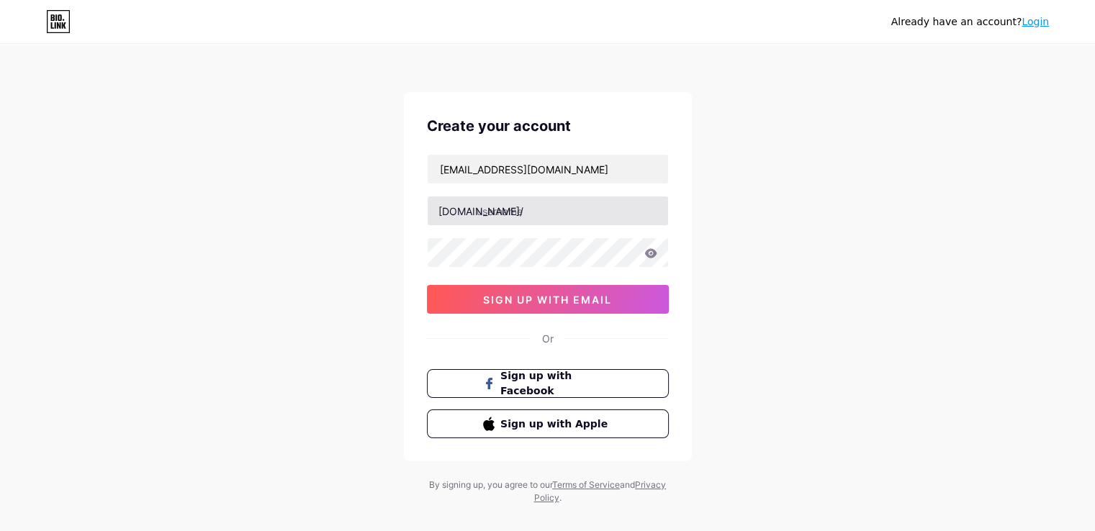
click at [515, 214] on input "text" at bounding box center [548, 211] width 240 height 29
type input "kartstore"
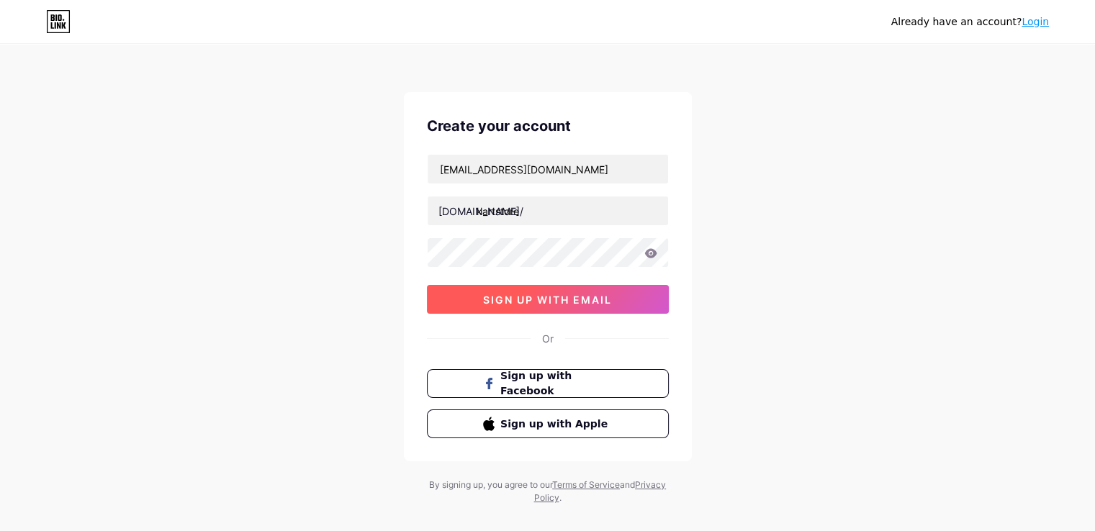
click at [529, 294] on span "sign up with email" at bounding box center [547, 300] width 129 height 12
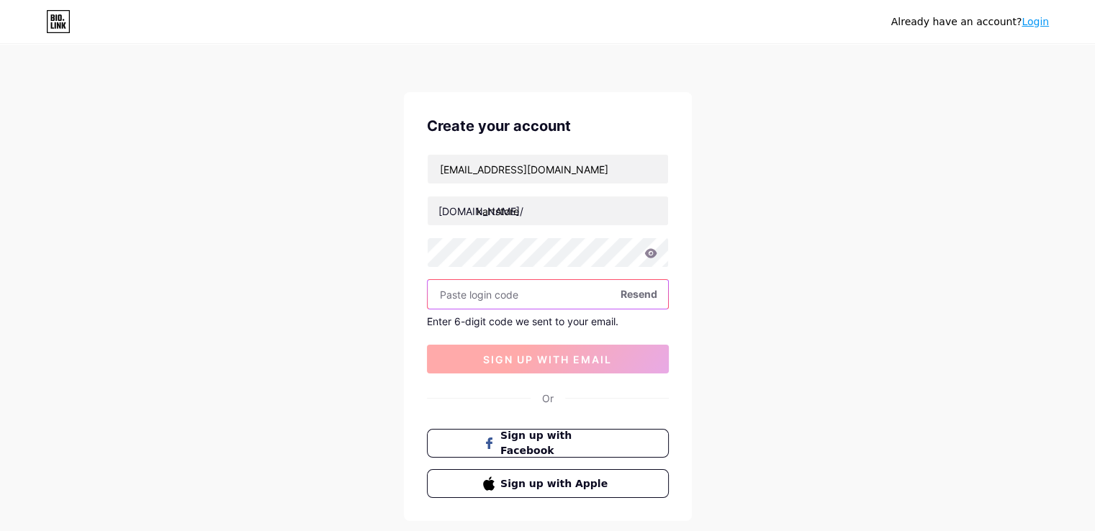
click at [529, 292] on input "text" at bounding box center [548, 294] width 240 height 29
click at [525, 289] on input "text" at bounding box center [548, 294] width 240 height 29
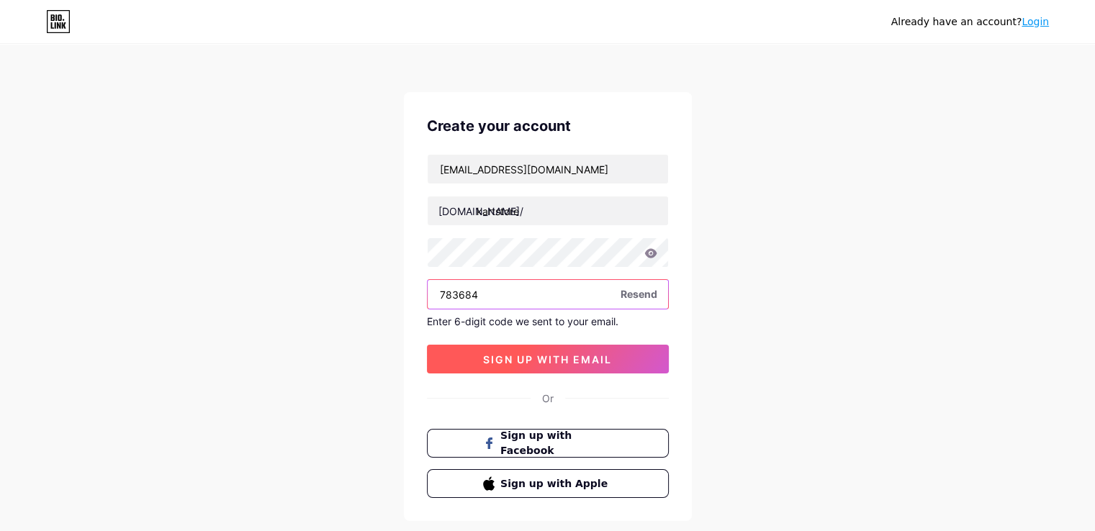
type input "783684"
click at [549, 351] on button "sign up with email" at bounding box center [548, 359] width 242 height 29
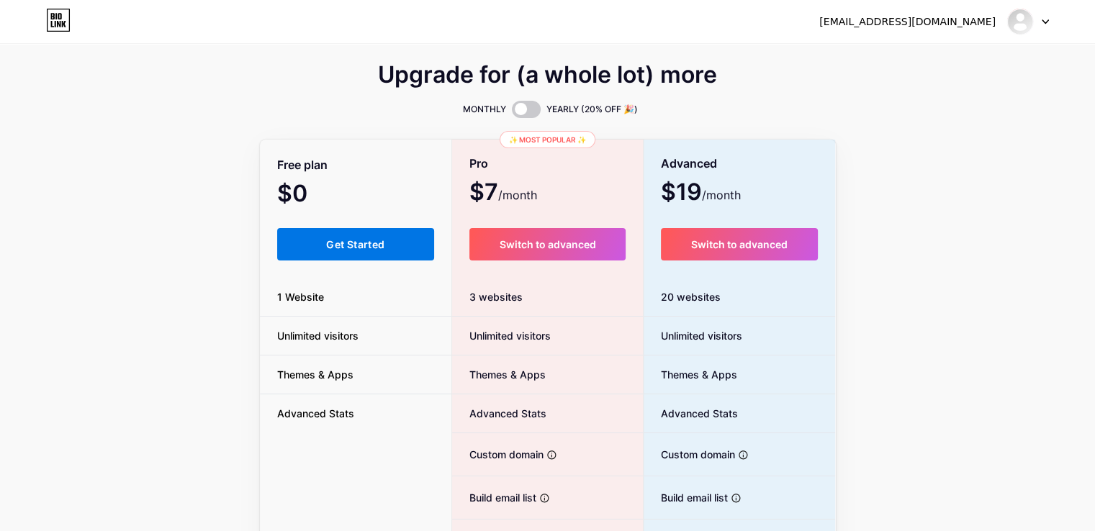
click at [329, 256] on button "Get Started" at bounding box center [356, 244] width 158 height 32
click at [345, 243] on span "Get Started" at bounding box center [355, 244] width 58 height 12
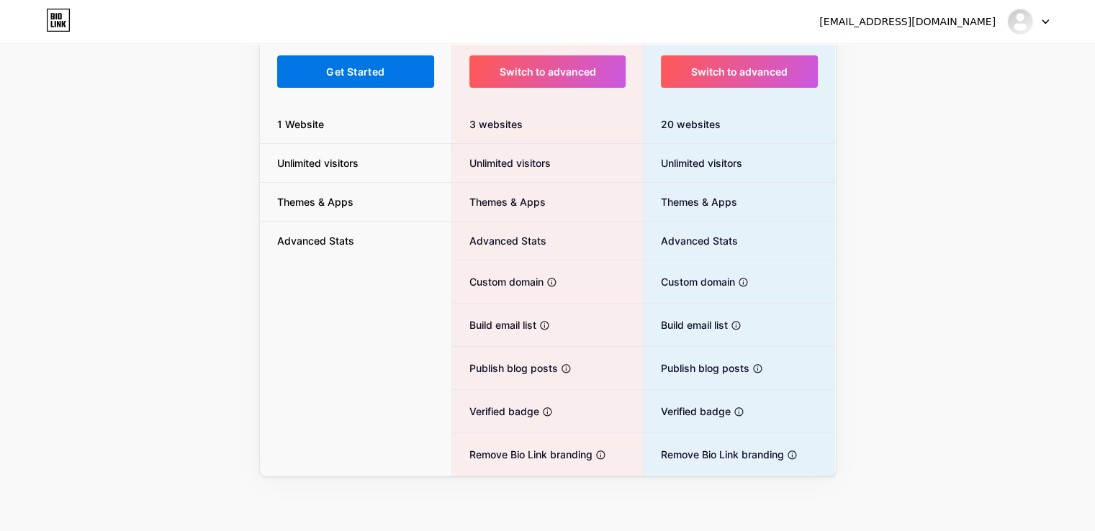
scroll to position [174, 0]
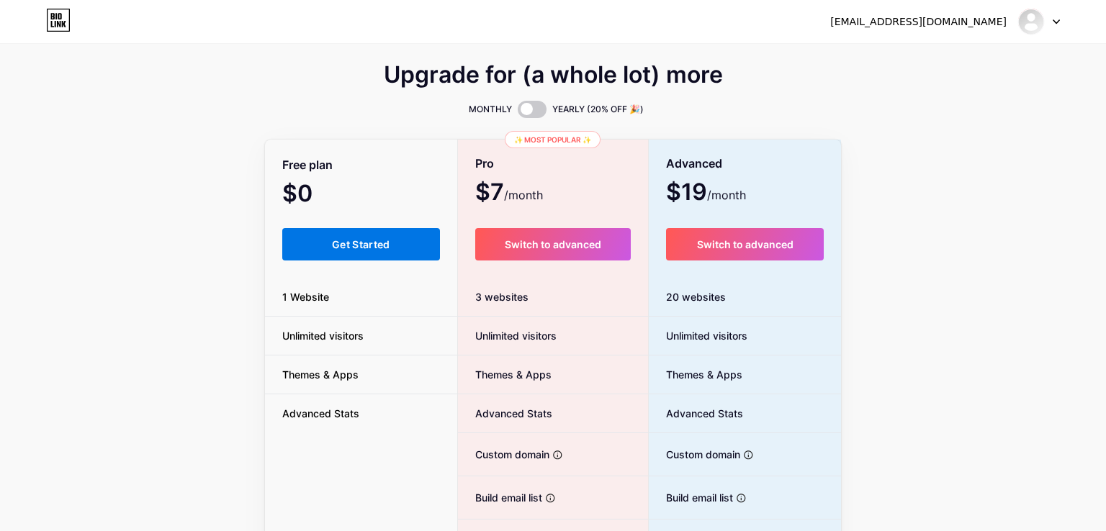
click at [341, 70] on html "[EMAIL_ADDRESS][DOMAIN_NAME] Dashboard Logout Link Copied Upgrade for (a whole …" at bounding box center [553, 353] width 1106 height 707
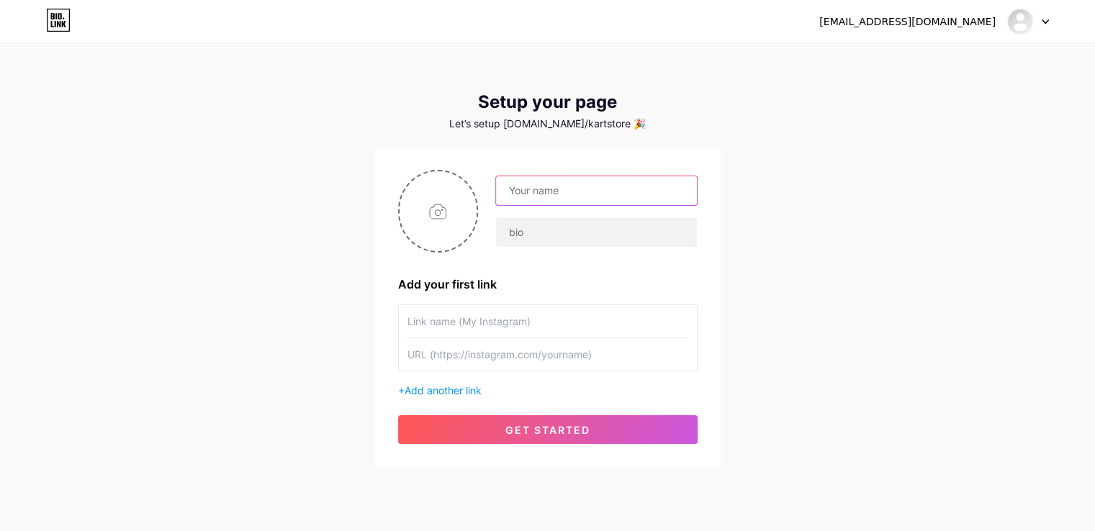
click at [531, 196] on input "text" at bounding box center [596, 190] width 200 height 29
type input "kartstore"
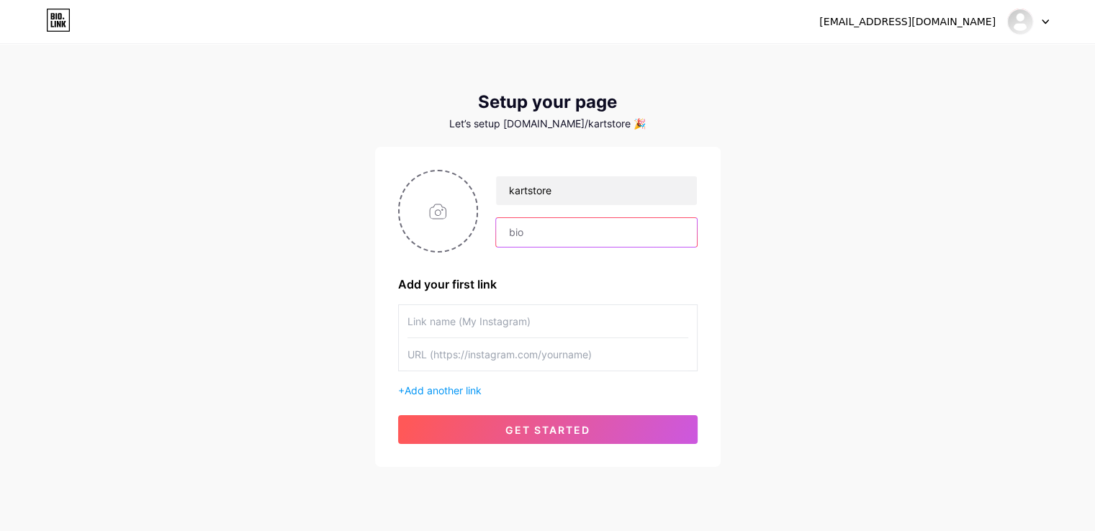
click at [551, 233] on input "text" at bounding box center [596, 232] width 200 height 29
click at [533, 228] on input "text" at bounding box center [596, 232] width 200 height 29
paste input "Shop the UK’s leading online karting store for high-performance karting parts, …"
drag, startPoint x: 683, startPoint y: 234, endPoint x: 436, endPoint y: 233, distance: 247.6
click at [436, 233] on div "kartstore Shop the UK’s leading online karting store for high-performance karti…" at bounding box center [547, 211] width 299 height 83
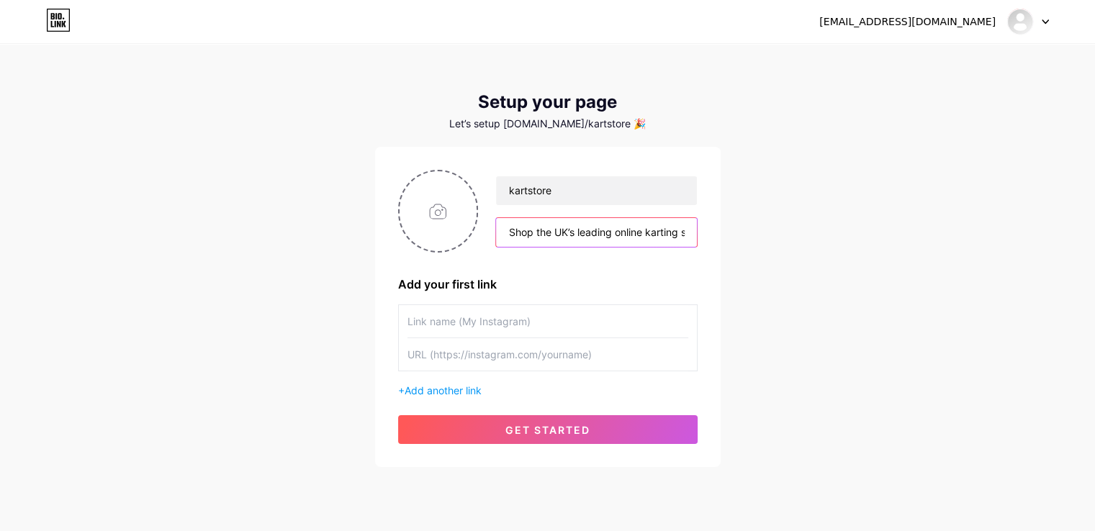
click at [574, 235] on input "Shop the UK’s leading online karting store for high-performance karting parts, …" at bounding box center [596, 232] width 200 height 29
drag, startPoint x: 578, startPoint y: 230, endPoint x: 775, endPoint y: 230, distance: 197.2
click at [775, 230] on div "[EMAIL_ADDRESS][DOMAIN_NAME] Dashboard Logout Setup your page Let’s setup [DOMA…" at bounding box center [547, 256] width 1095 height 513
type input "Shop the UK’s leading online karting store for high-performance karting parts, …"
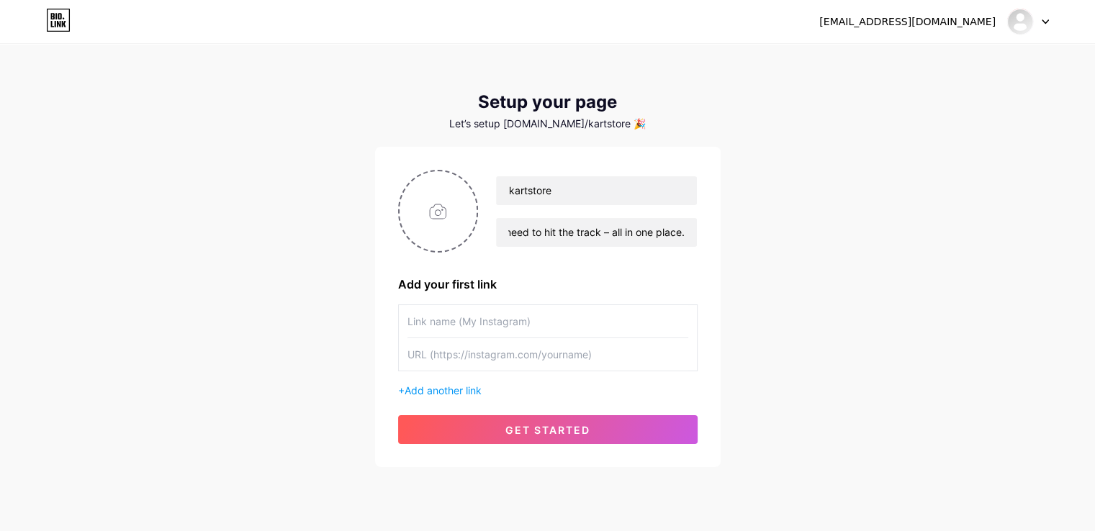
click at [446, 329] on input "text" at bounding box center [547, 321] width 281 height 32
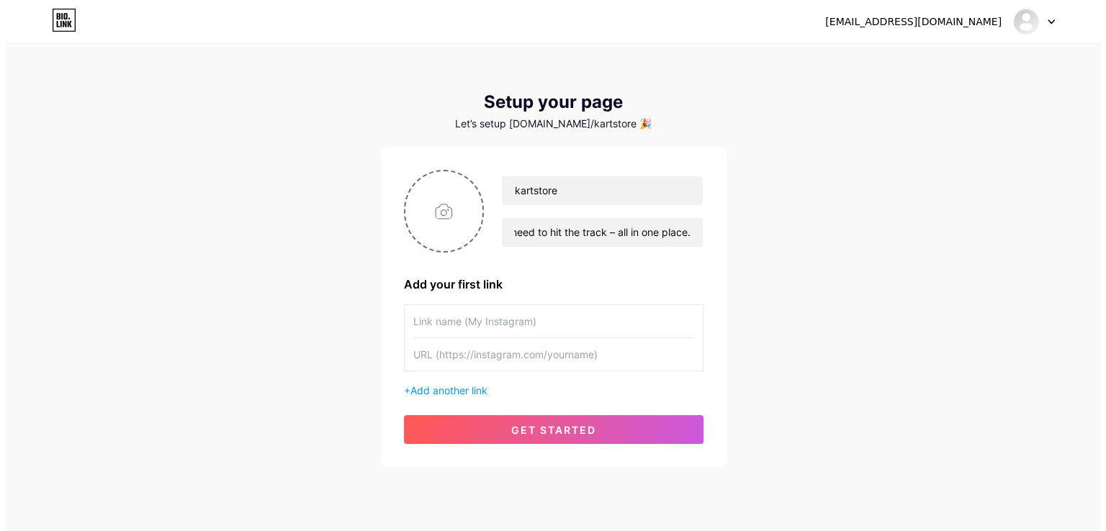
scroll to position [0, 0]
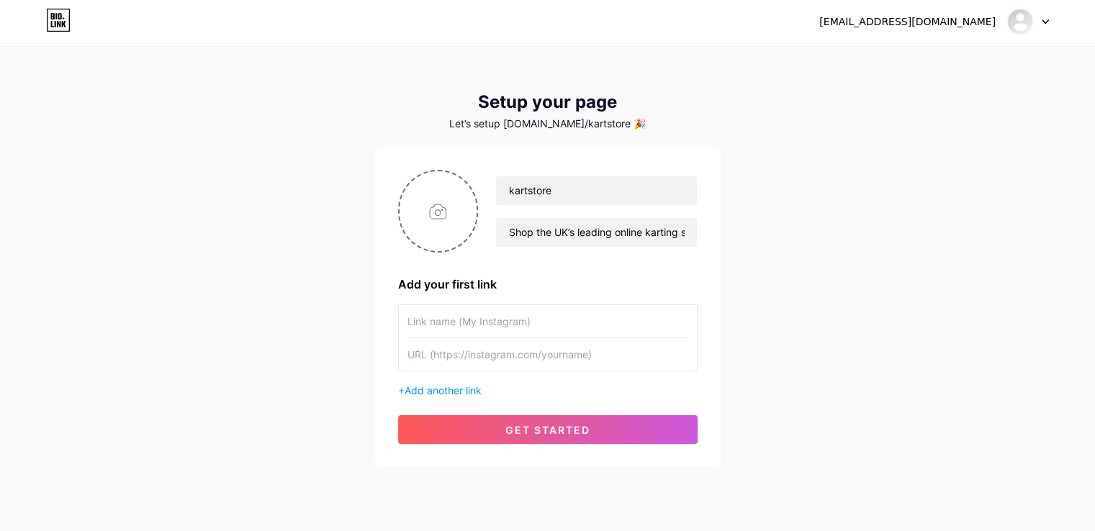
click at [431, 320] on input "text" at bounding box center [547, 321] width 281 height 32
drag, startPoint x: 431, startPoint y: 320, endPoint x: 438, endPoint y: 333, distance: 14.5
click at [438, 333] on input "text" at bounding box center [547, 321] width 281 height 32
click at [435, 354] on input "text" at bounding box center [547, 354] width 281 height 32
paste input "[URL][DOMAIN_NAME]"
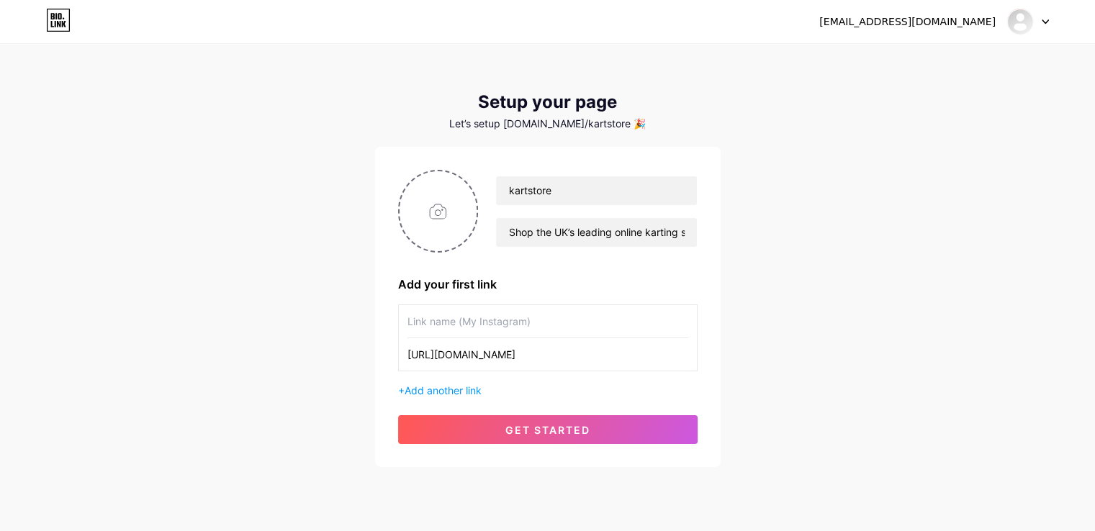
type input "[URL][DOMAIN_NAME]"
click at [458, 330] on input "text" at bounding box center [547, 321] width 281 height 32
type input "Website"
drag, startPoint x: 619, startPoint y: 351, endPoint x: 345, endPoint y: 370, distance: 275.0
click at [345, 370] on div "[EMAIL_ADDRESS][DOMAIN_NAME] Dashboard Logout Setup your page Let’s setup [DOMA…" at bounding box center [547, 256] width 1095 height 513
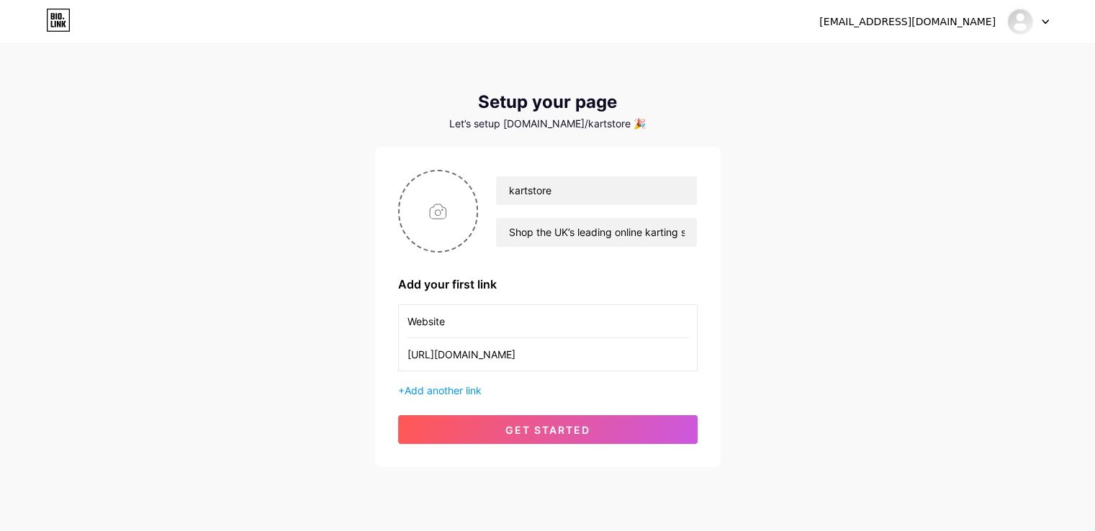
paste input "[DOMAIN_NAME][URL]"
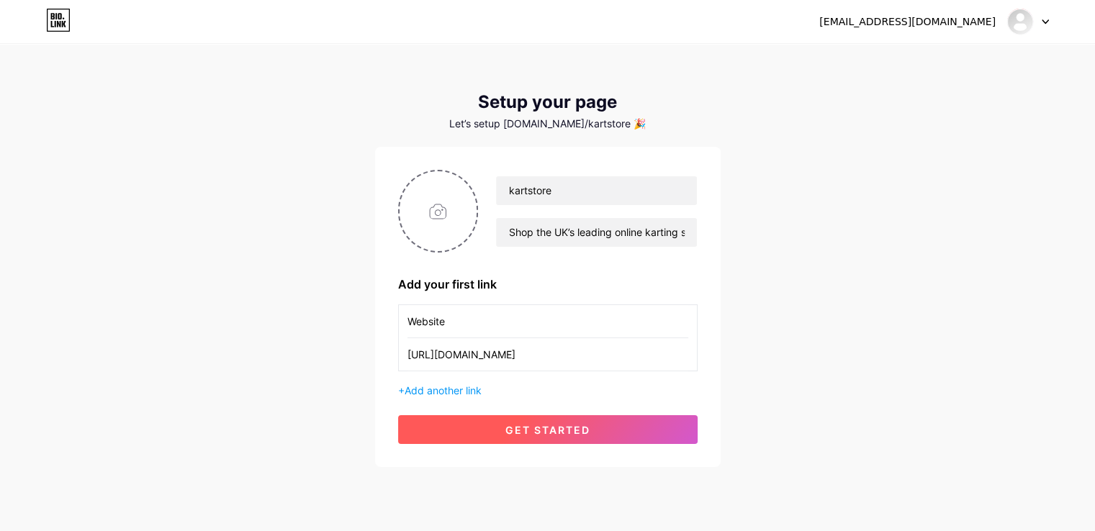
type input "[URL][DOMAIN_NAME]"
click at [513, 427] on span "get started" at bounding box center [547, 430] width 85 height 12
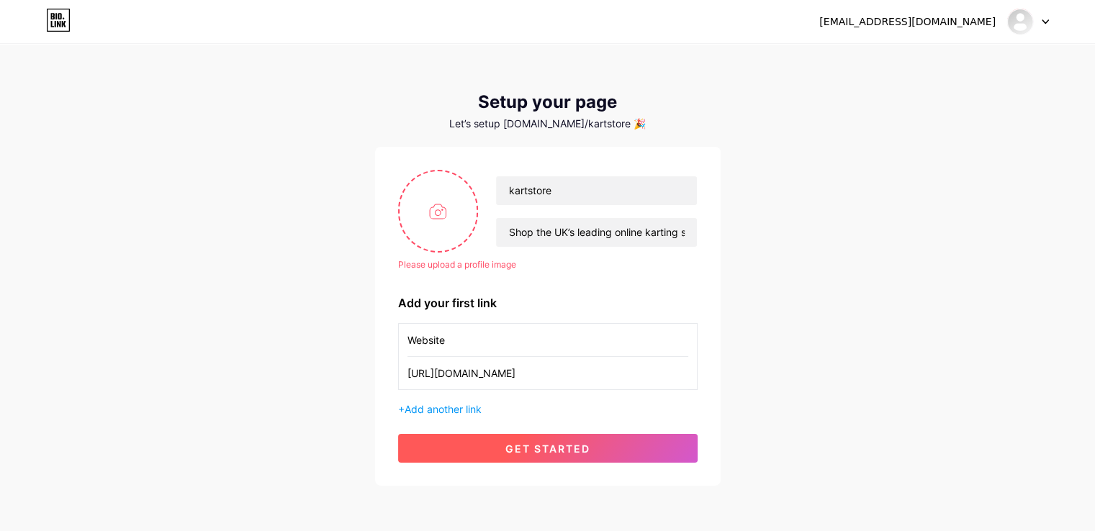
click at [504, 451] on button "get started" at bounding box center [547, 448] width 299 height 29
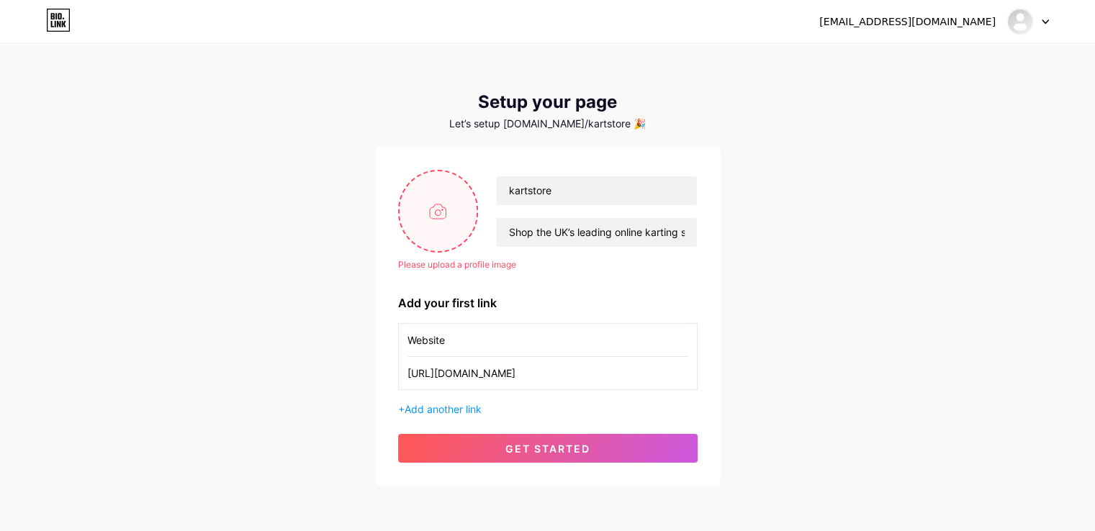
click at [448, 207] on input "file" at bounding box center [439, 211] width 78 height 80
click at [438, 208] on input "file" at bounding box center [439, 211] width 78 height 80
click at [438, 237] on input "file" at bounding box center [439, 211] width 78 height 80
type input "C:\fakepath\yourflowerstop logo.png"
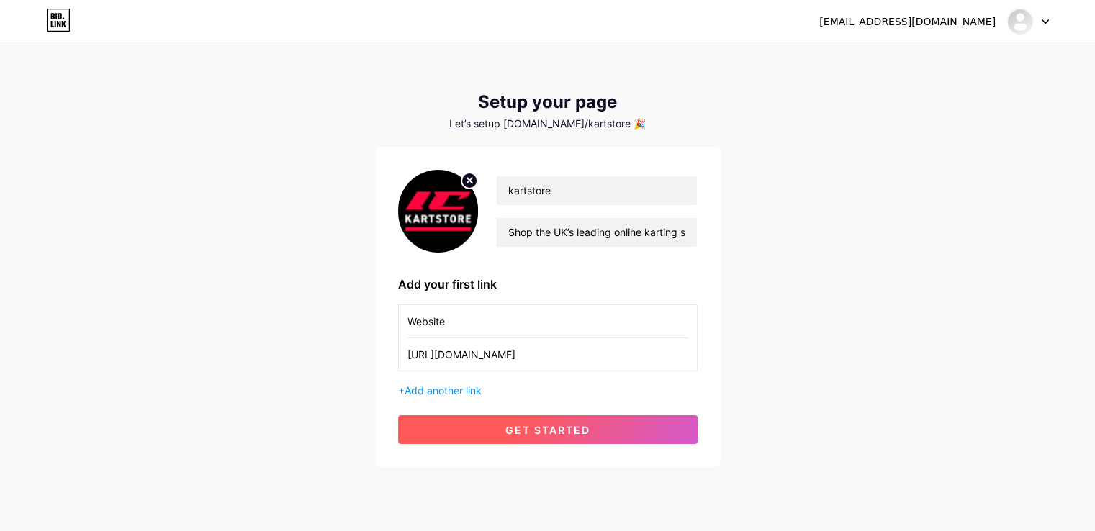
click at [569, 432] on span "get started" at bounding box center [547, 430] width 85 height 12
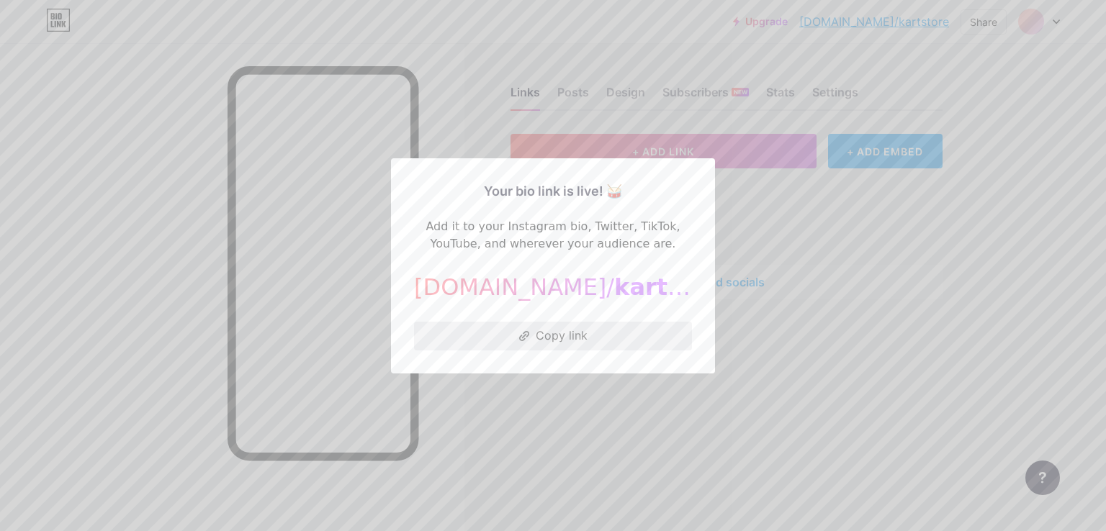
click at [562, 332] on button "Copy link" at bounding box center [553, 336] width 278 height 29
click at [779, 372] on div at bounding box center [553, 265] width 1106 height 531
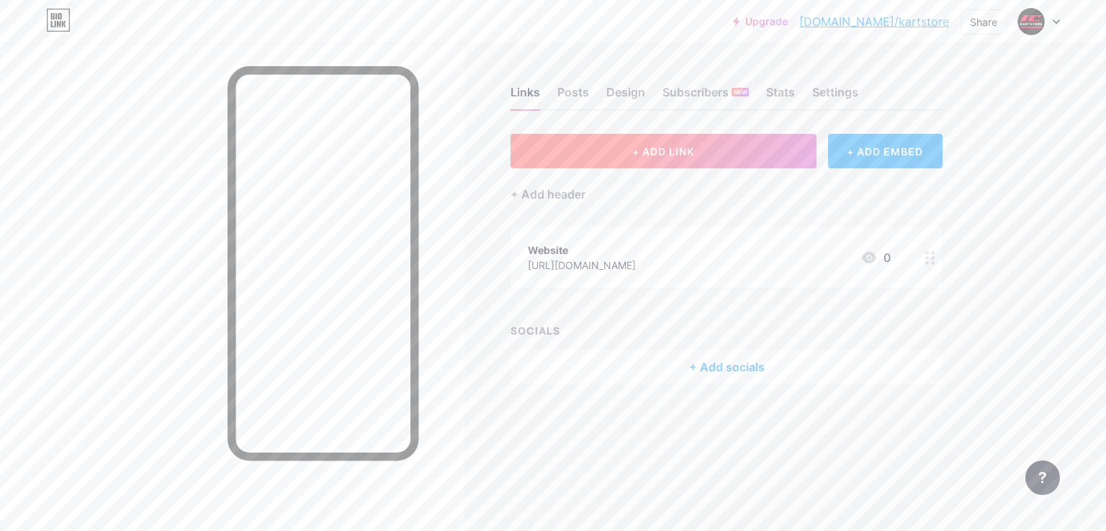
click at [662, 148] on span "+ ADD LINK" at bounding box center [663, 151] width 62 height 12
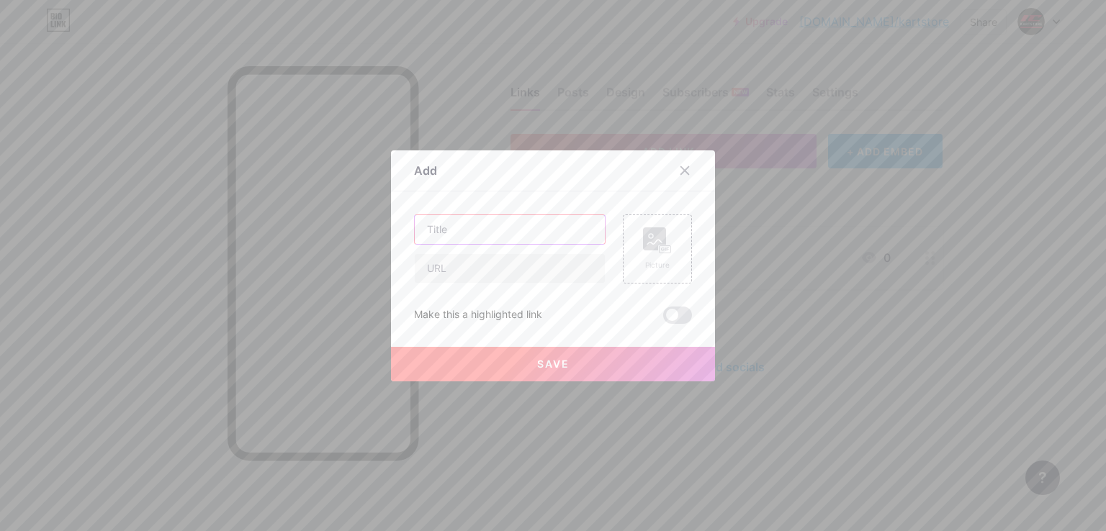
click at [533, 228] on input "text" at bounding box center [510, 229] width 190 height 29
click at [460, 261] on input "text" at bounding box center [510, 268] width 190 height 29
paste input "[URL][DOMAIN_NAME]"
type input "[URL][DOMAIN_NAME]"
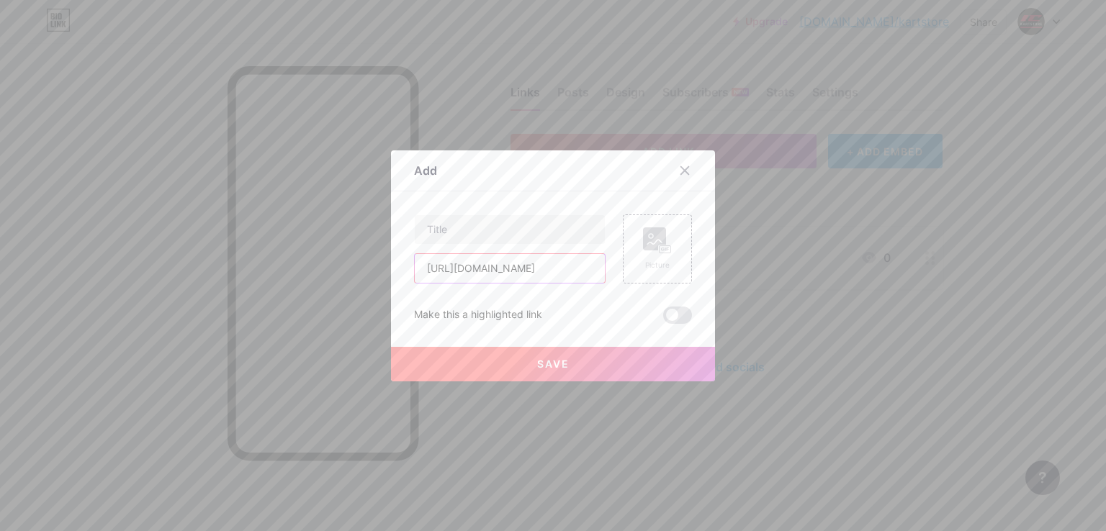
scroll to position [0, 0]
click at [499, 235] on input "text" at bounding box center [510, 229] width 190 height 29
paste input "Key Measurements You Need to Know About Your Kart Chassis"
type input "Key Measurements You Need to Know About Your Kart Chassis"
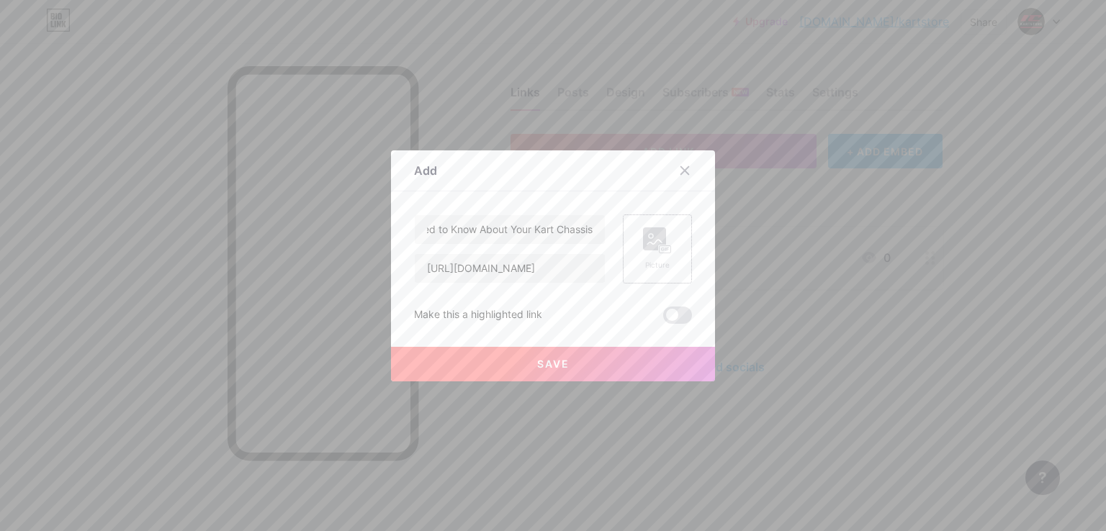
click at [657, 260] on div "Picture" at bounding box center [657, 265] width 29 height 11
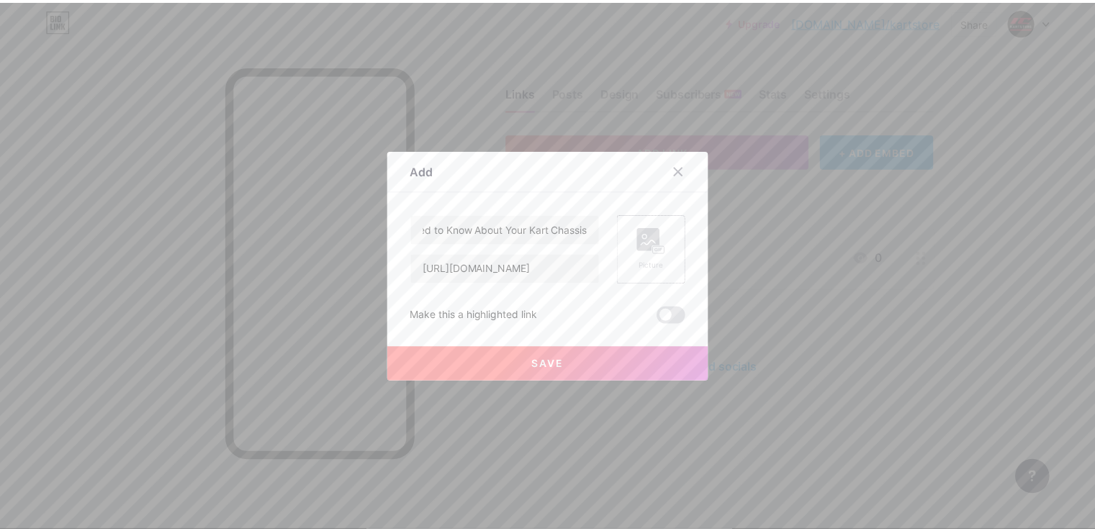
scroll to position [0, 0]
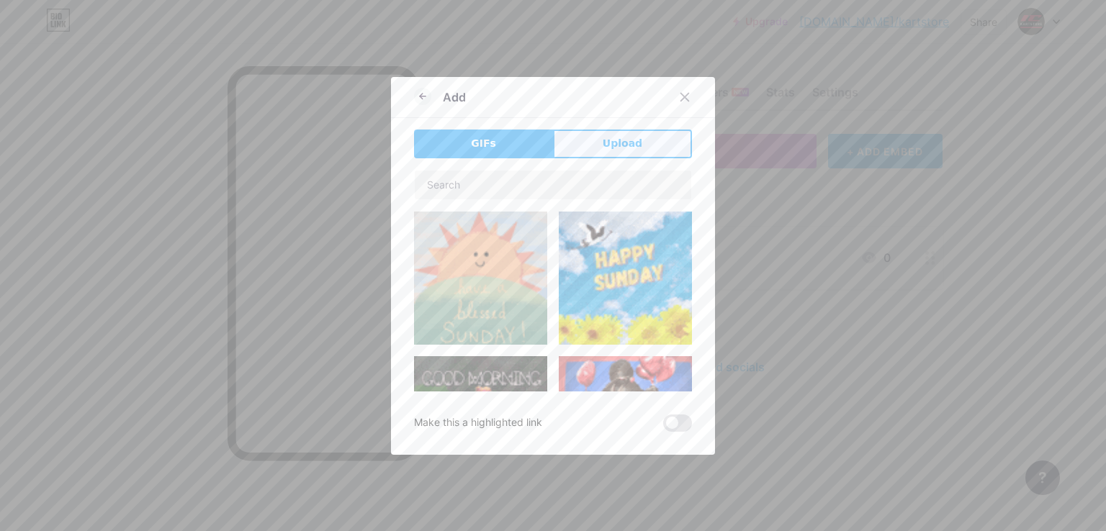
click at [609, 140] on span "Upload" at bounding box center [623, 143] width 40 height 15
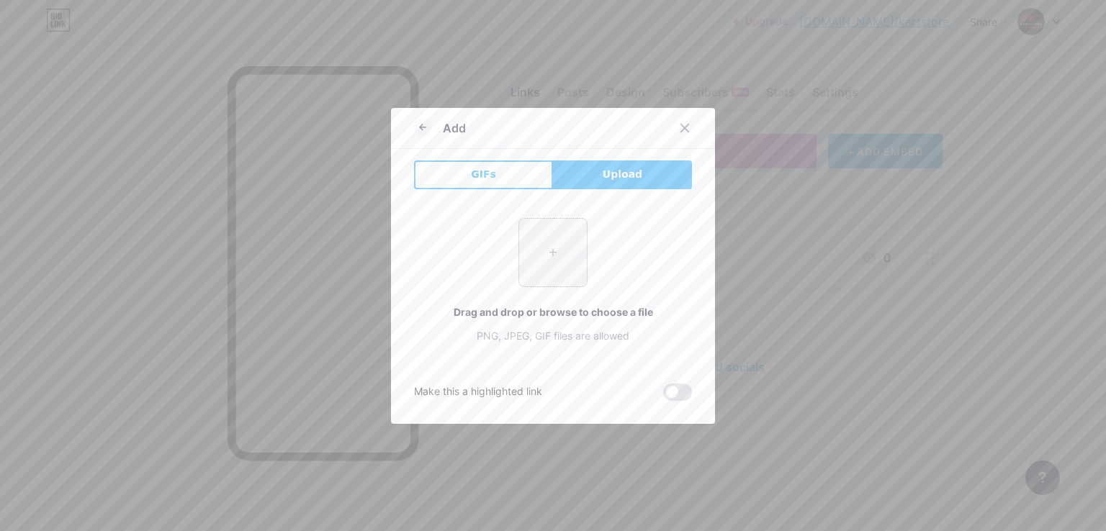
click at [533, 277] on input "file" at bounding box center [553, 253] width 68 height 68
type input "C:\fakepath\image1.jpg"
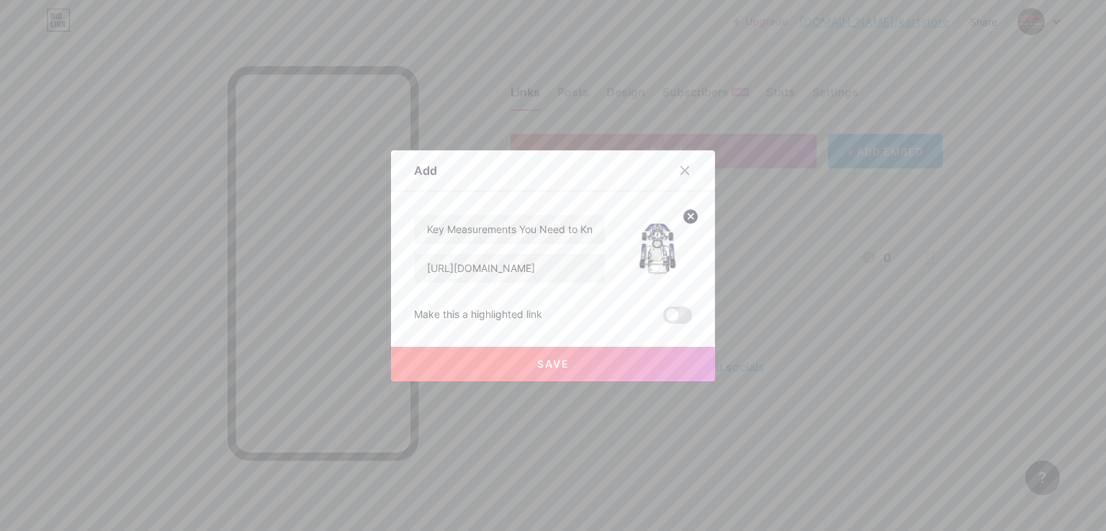
click at [559, 366] on span "Save" at bounding box center [553, 364] width 32 height 12
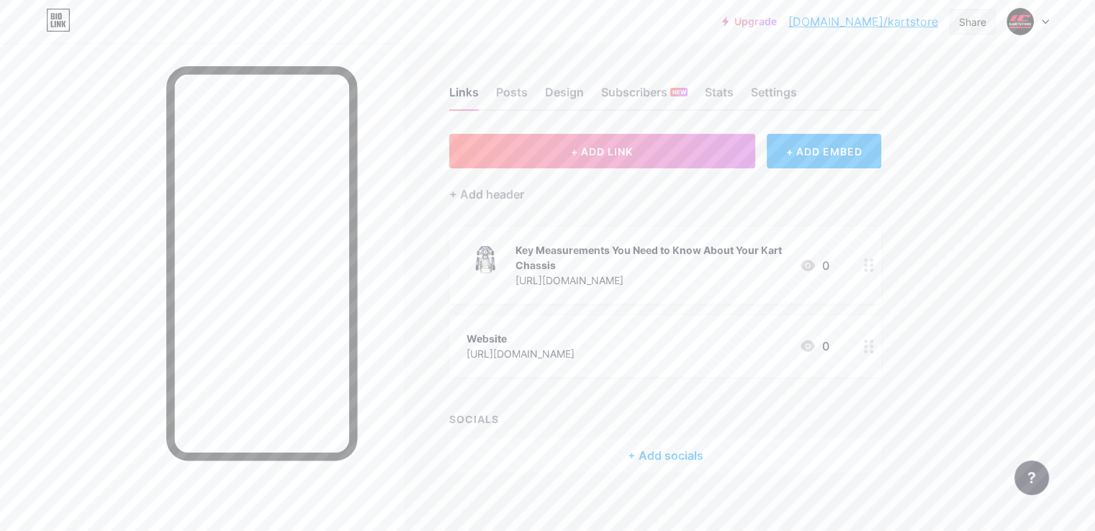
click at [965, 27] on div "Share" at bounding box center [972, 21] width 27 height 15
click at [842, 82] on div "Copy link" at bounding box center [852, 74] width 53 height 17
